Goal: Task Accomplishment & Management: Manage account settings

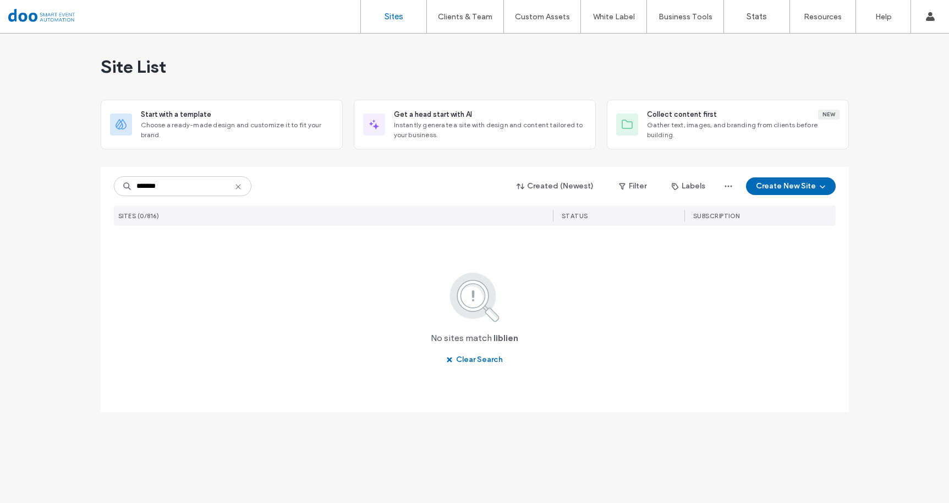
click at [140, 186] on input "*******" at bounding box center [183, 186] width 138 height 20
click at [167, 187] on input "********" at bounding box center [183, 186] width 138 height 20
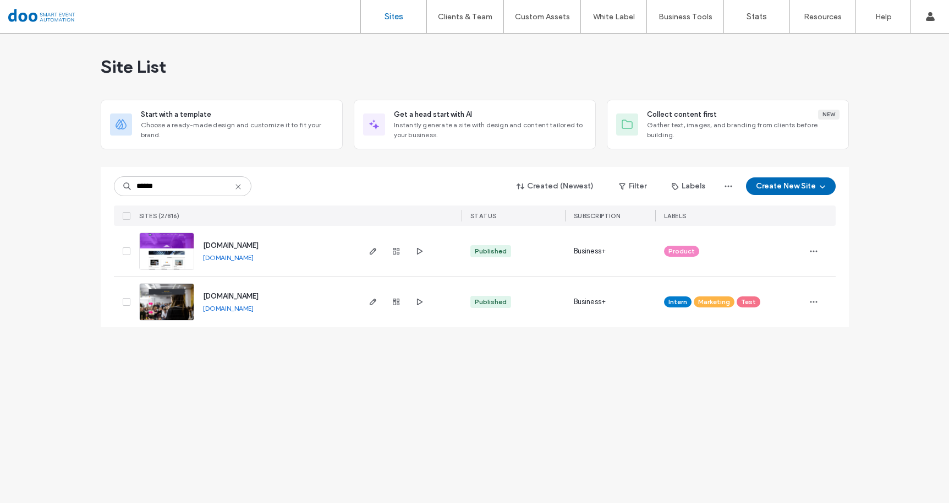
type input "******"
click at [242, 296] on span "[DOMAIN_NAME]" at bounding box center [231, 296] width 56 height 8
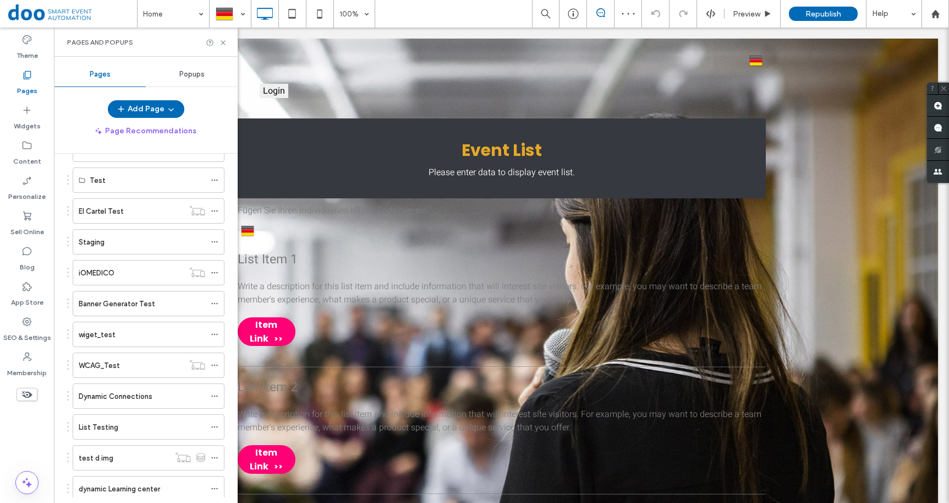
scroll to position [780, 0]
click at [112, 390] on label "Ira test page" at bounding box center [100, 395] width 43 height 19
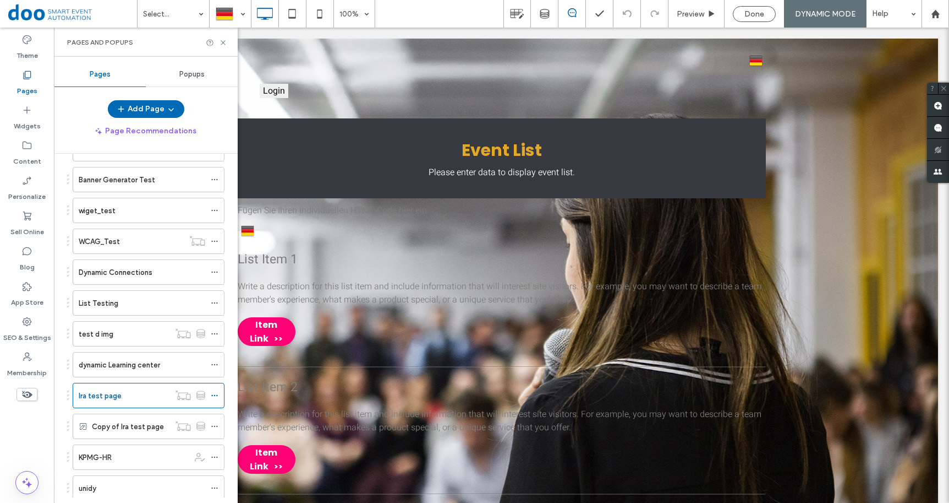
scroll to position [0, 0]
click at [112, 392] on div at bounding box center [474, 251] width 949 height 503
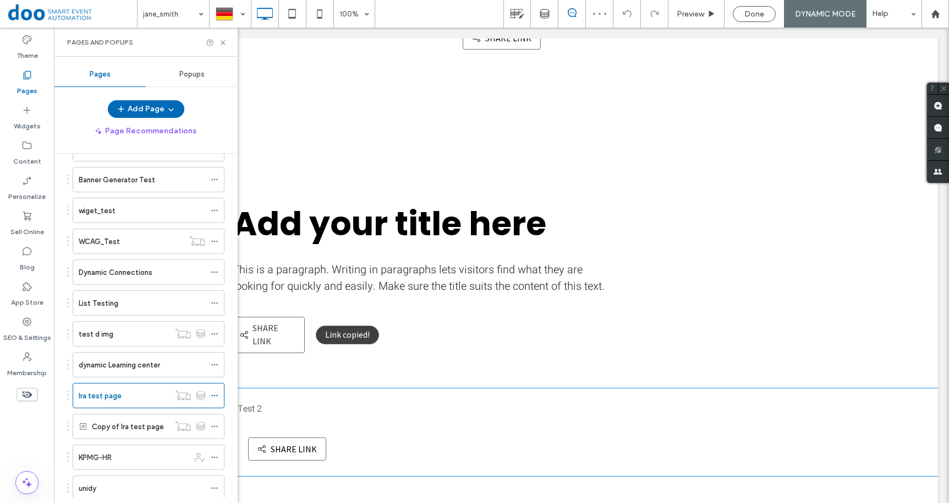
scroll to position [342, 0]
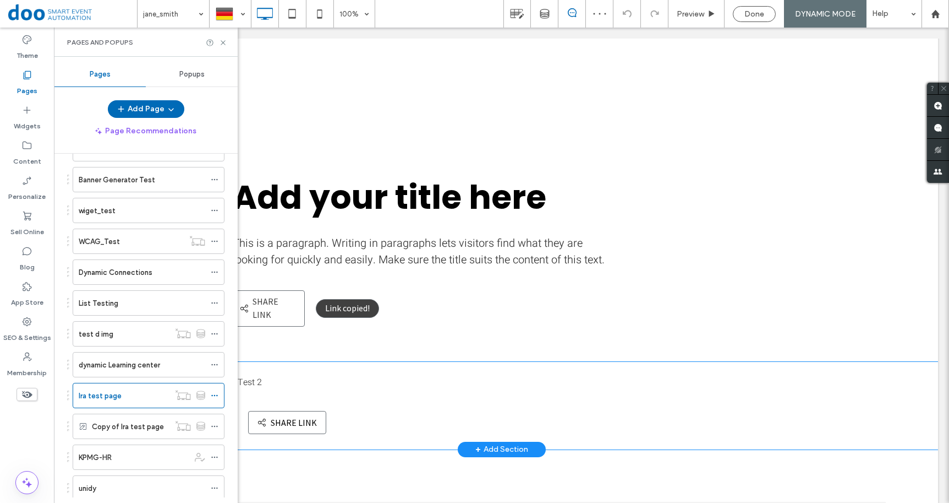
click at [855, 382] on div "Test 2 Share link SHARE LINK Click To Paste Row + Add Section" at bounding box center [501, 406] width 873 height 88
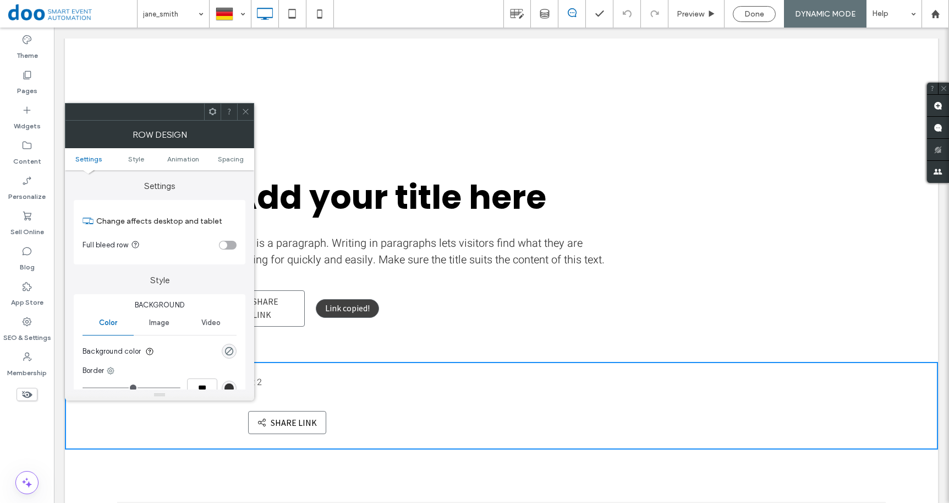
click at [245, 114] on icon at bounding box center [246, 111] width 8 height 8
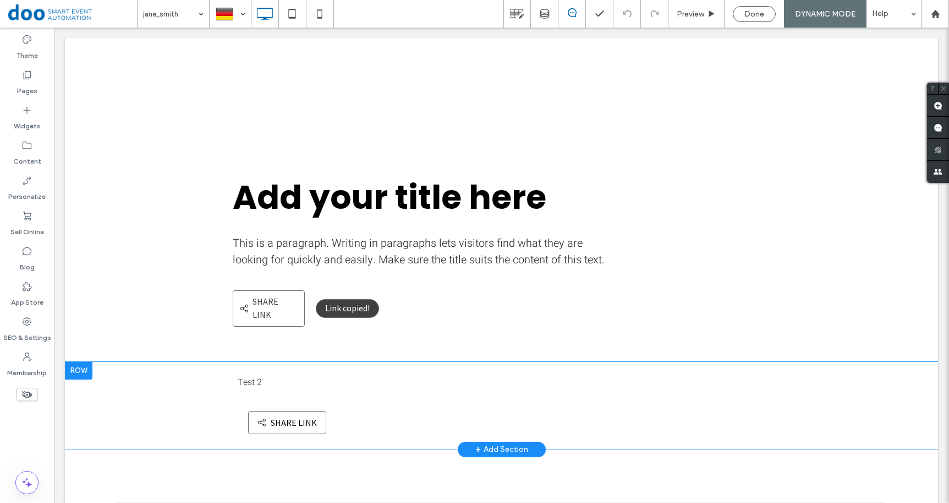
click at [90, 362] on div at bounding box center [79, 371] width 28 height 18
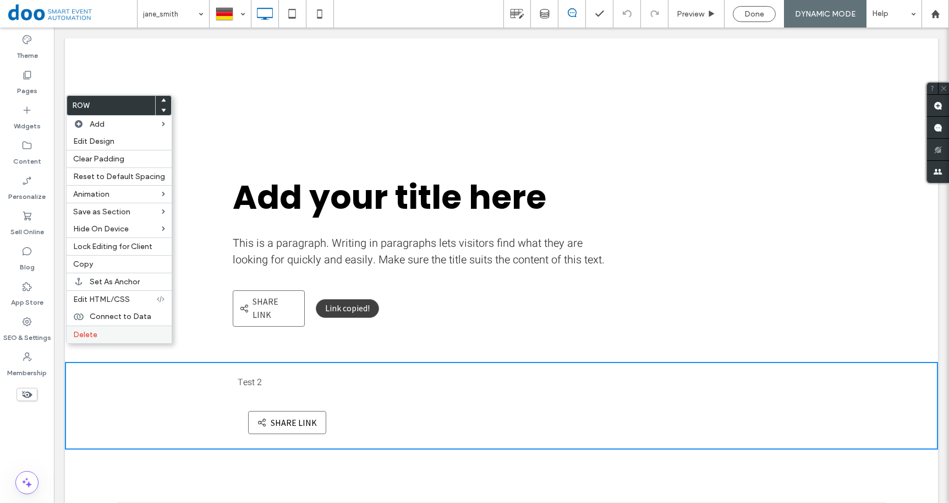
click at [95, 331] on div "Delete" at bounding box center [119, 334] width 105 height 18
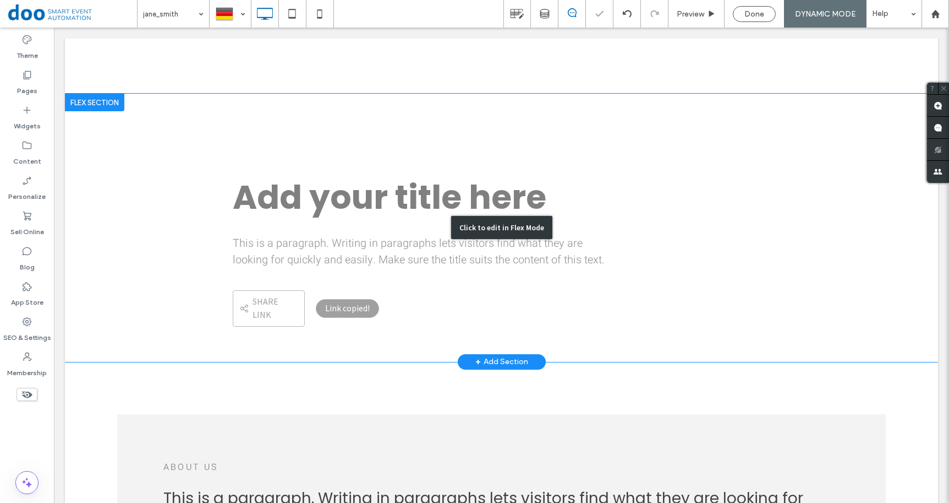
scroll to position [16, 0]
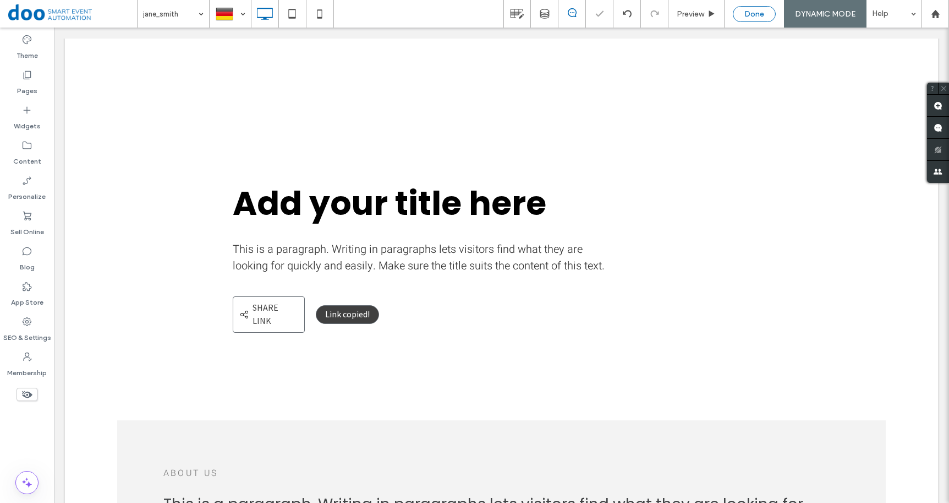
click at [759, 21] on div "Done" at bounding box center [754, 14] width 43 height 16
click at [758, 17] on span "Done" at bounding box center [755, 13] width 20 height 9
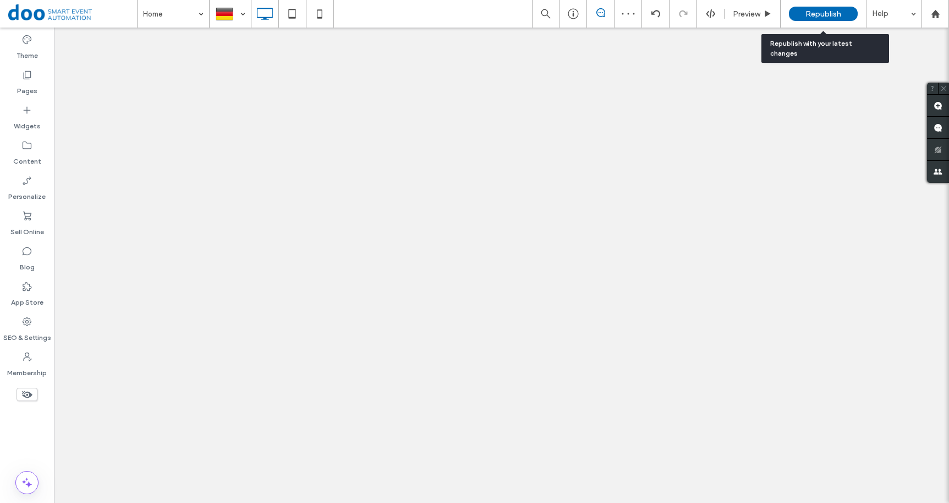
click at [841, 14] on span "Republish" at bounding box center [824, 13] width 36 height 9
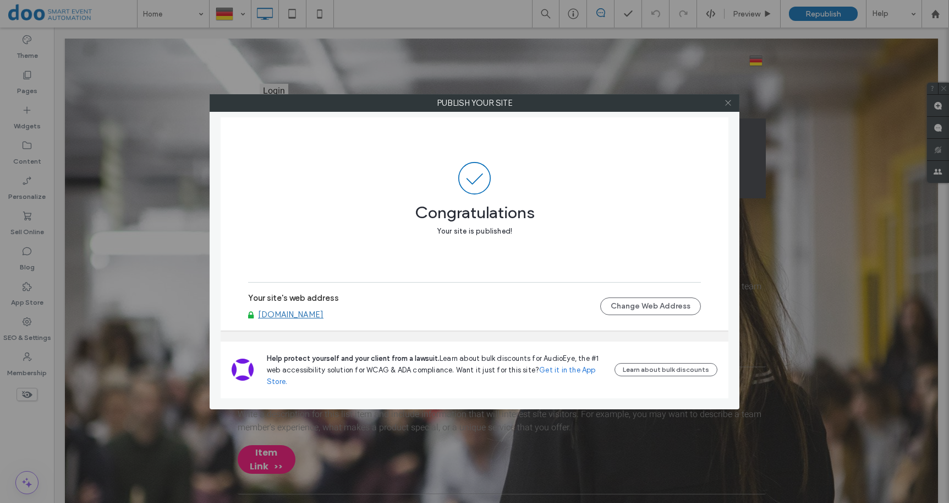
click at [732, 103] on icon at bounding box center [728, 103] width 8 height 8
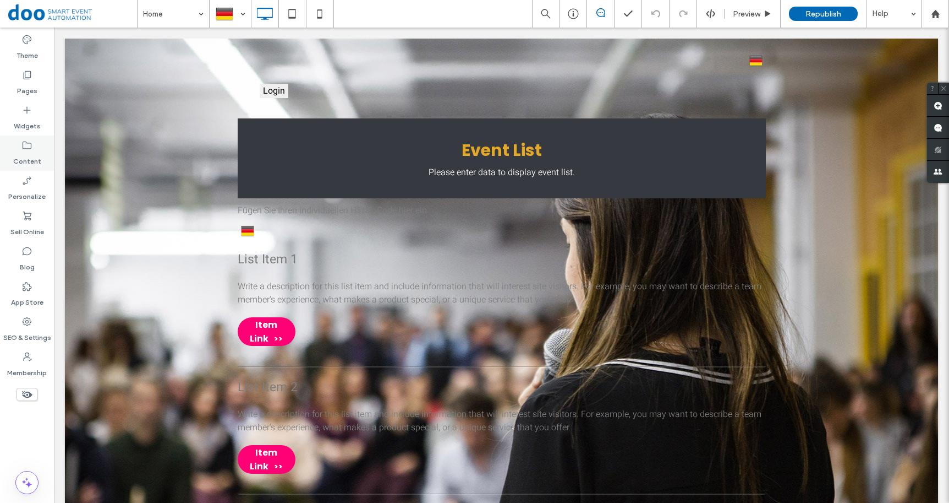
click at [32, 148] on icon at bounding box center [26, 145] width 11 height 11
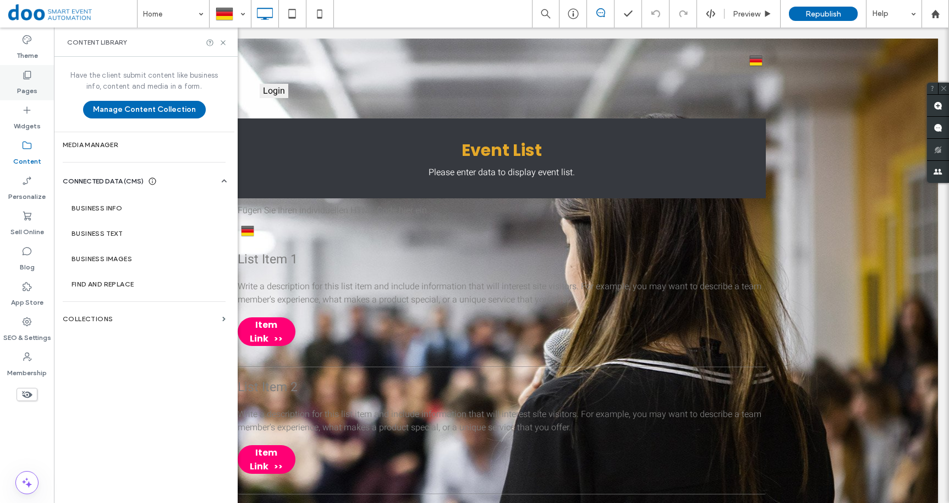
click at [29, 83] on label "Pages" at bounding box center [27, 87] width 20 height 15
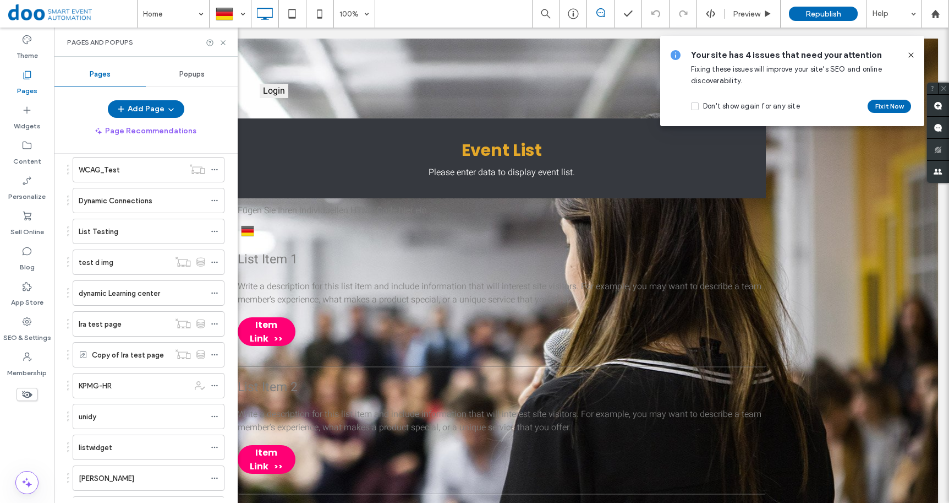
scroll to position [854, 0]
click at [106, 343] on div "Copy of Ira test page" at bounding box center [131, 353] width 78 height 24
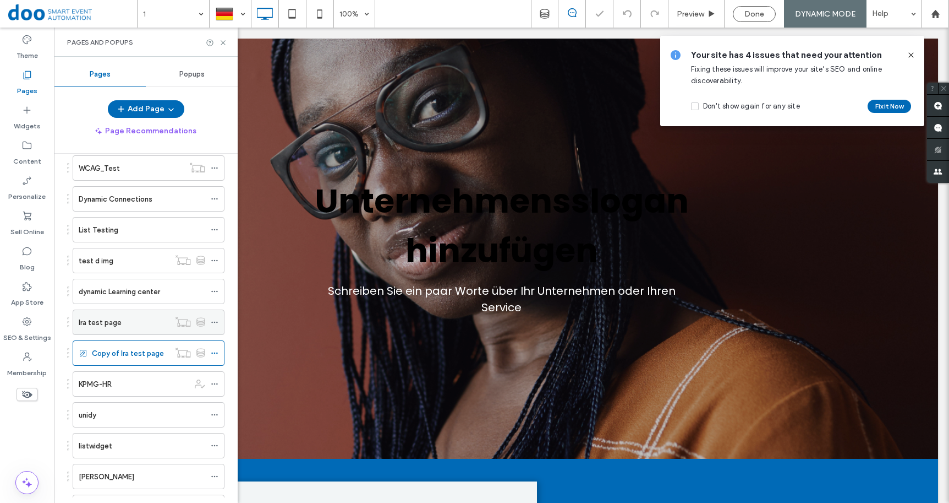
click at [106, 323] on label "Ira test page" at bounding box center [100, 322] width 43 height 19
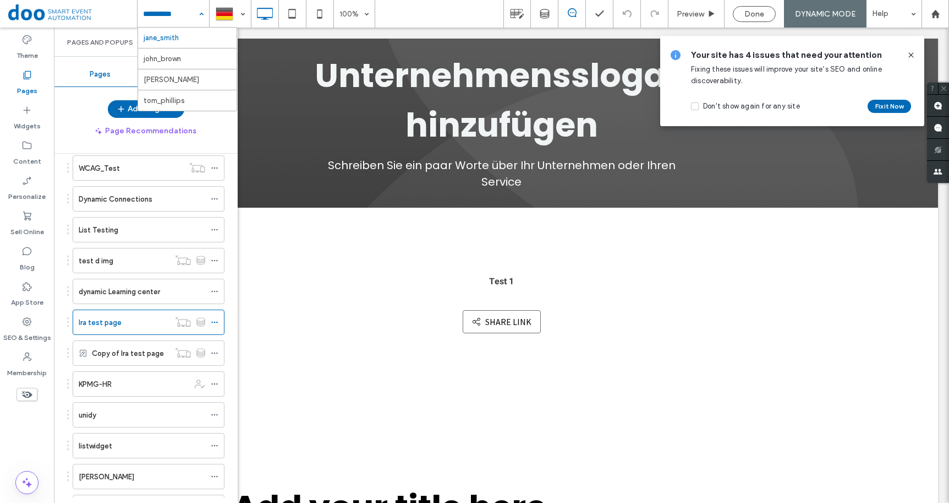
click at [168, 17] on input at bounding box center [170, 14] width 55 height 28
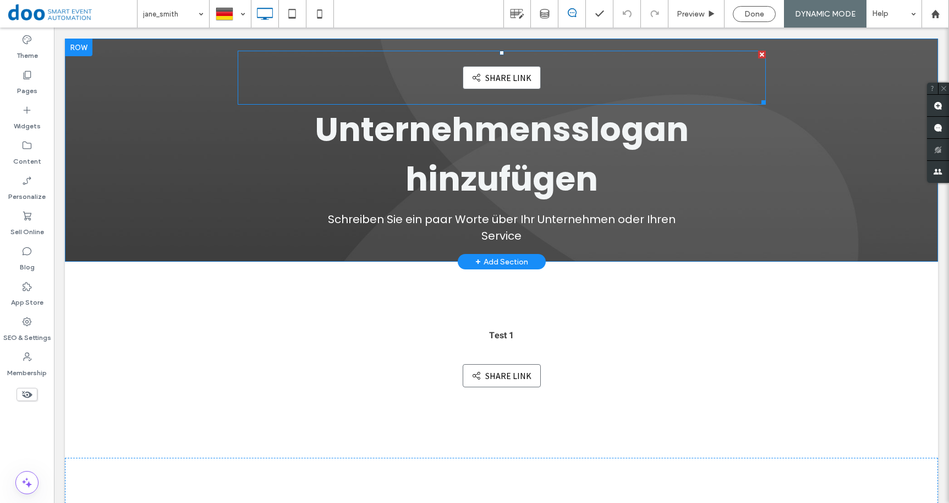
click at [758, 56] on div at bounding box center [762, 55] width 8 height 8
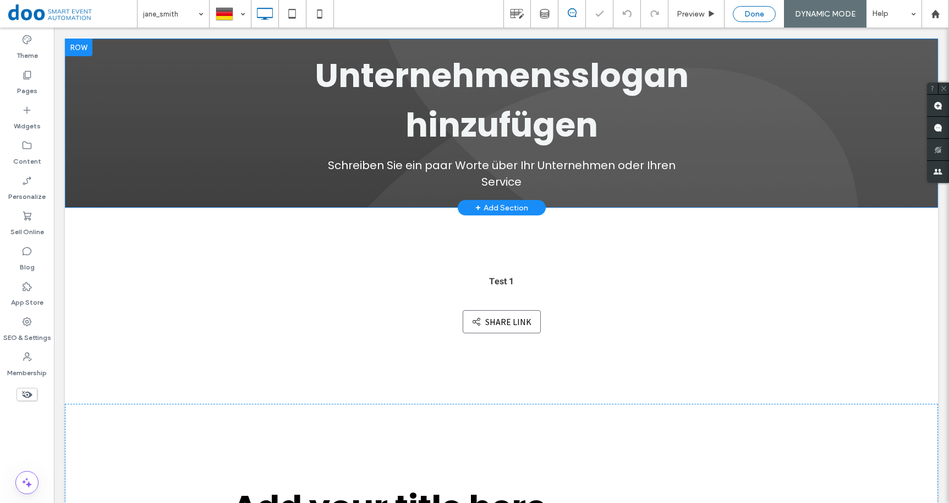
click at [761, 12] on span "Done" at bounding box center [755, 13] width 20 height 9
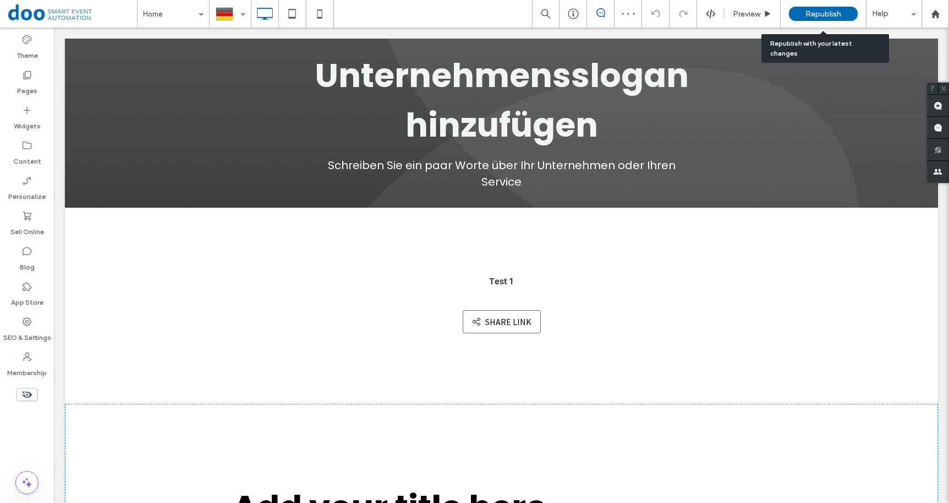
click at [827, 17] on span "Republish" at bounding box center [824, 13] width 36 height 9
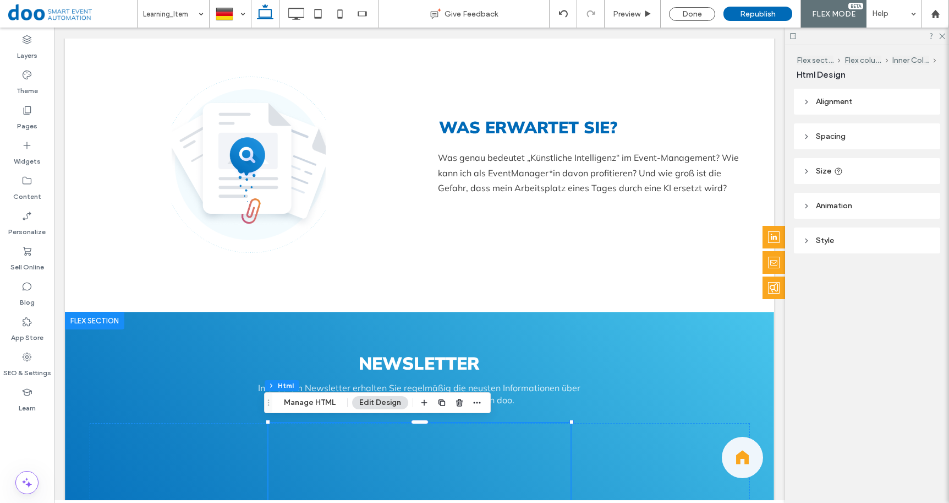
scroll to position [435, 0]
